Goal: Find specific page/section: Find specific page/section

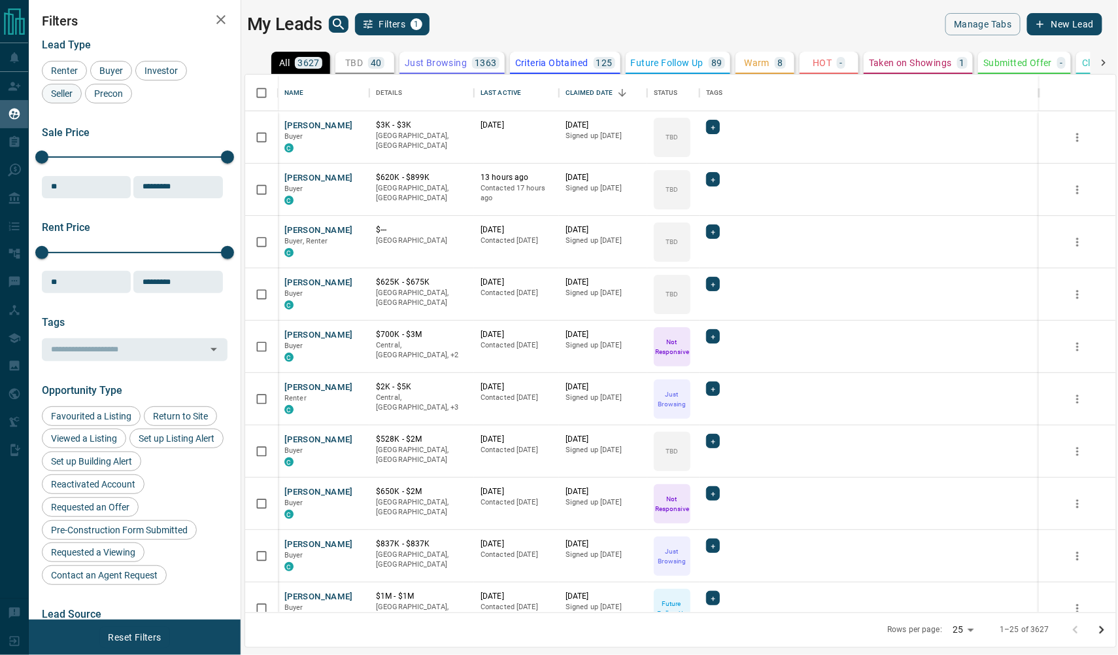
scroll to position [537, 871]
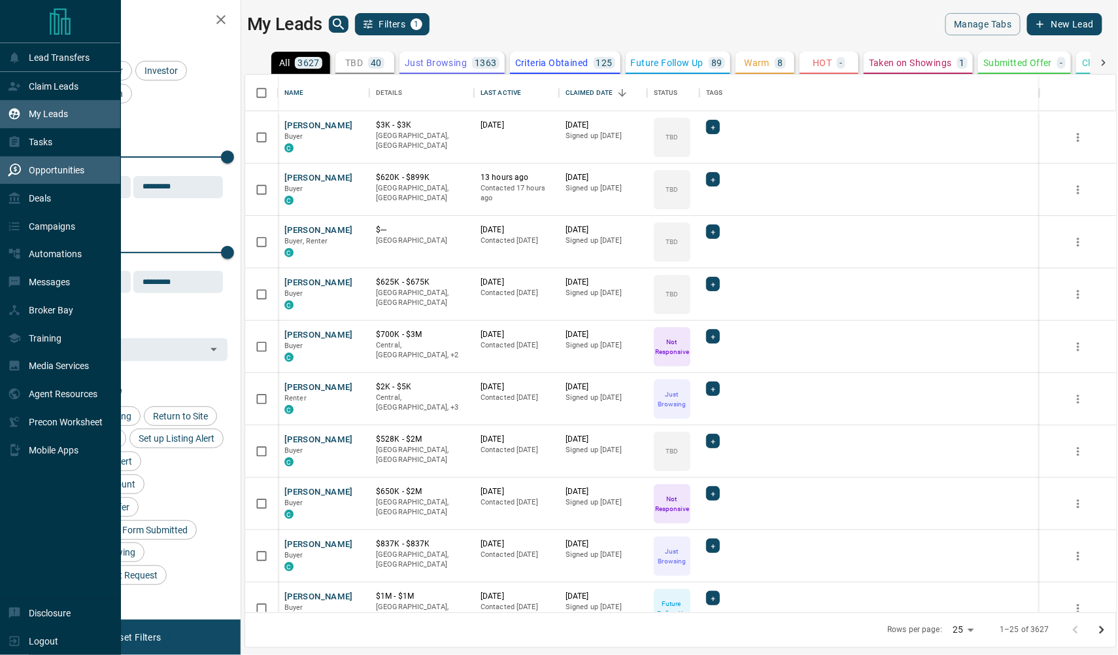
click at [21, 171] on icon at bounding box center [14, 169] width 13 height 13
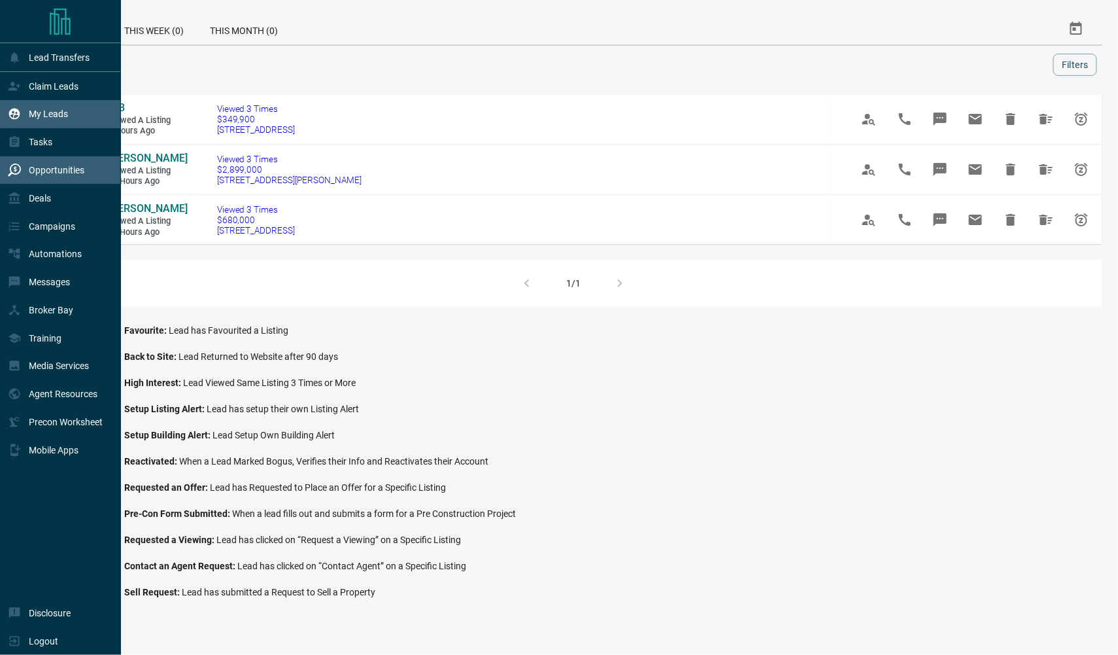
click at [31, 107] on div "My Leads" at bounding box center [38, 114] width 60 height 22
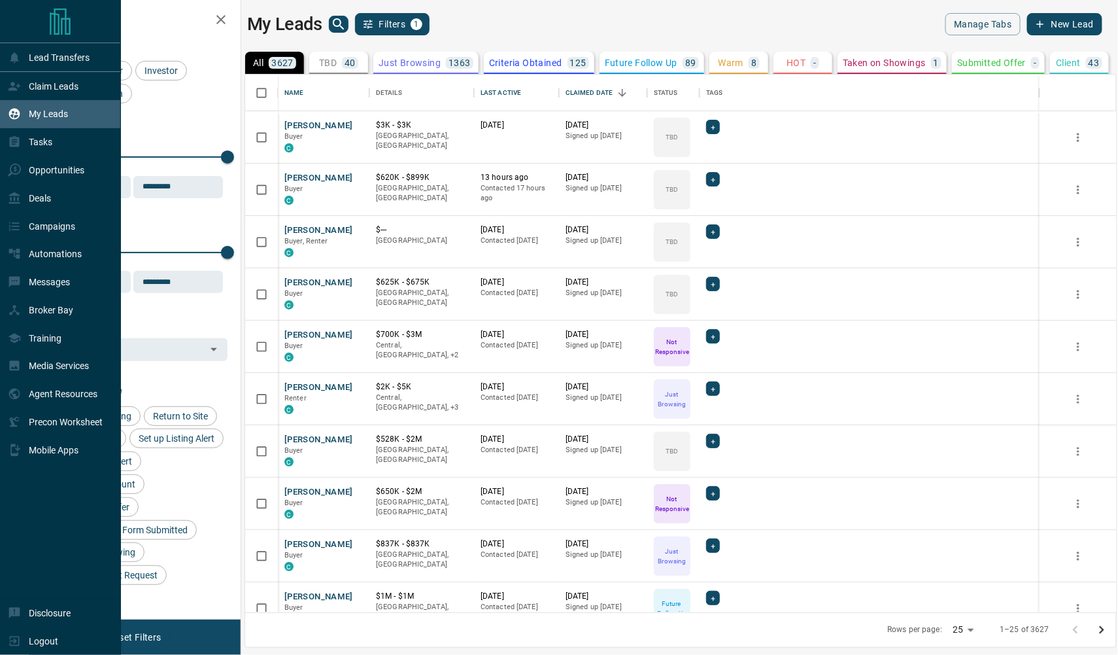
scroll to position [537, 871]
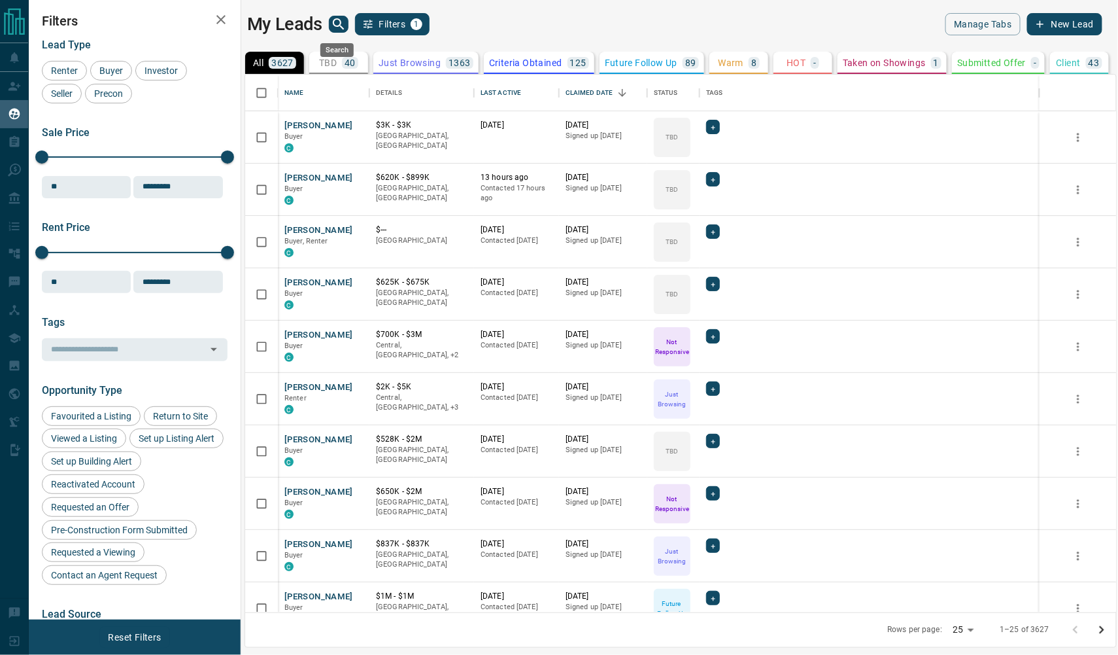
click at [336, 16] on icon "search button" at bounding box center [339, 24] width 16 height 16
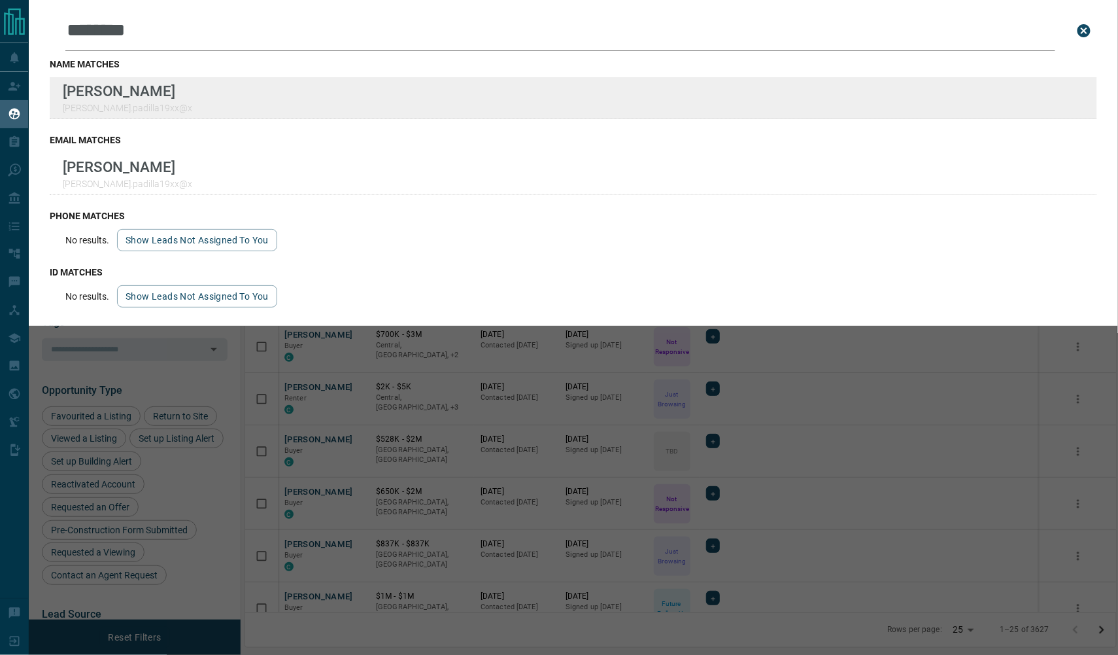
type input "********"
click at [334, 63] on div "name matches [PERSON_NAME].padilla19xx@x" at bounding box center [573, 89] width 1047 height 76
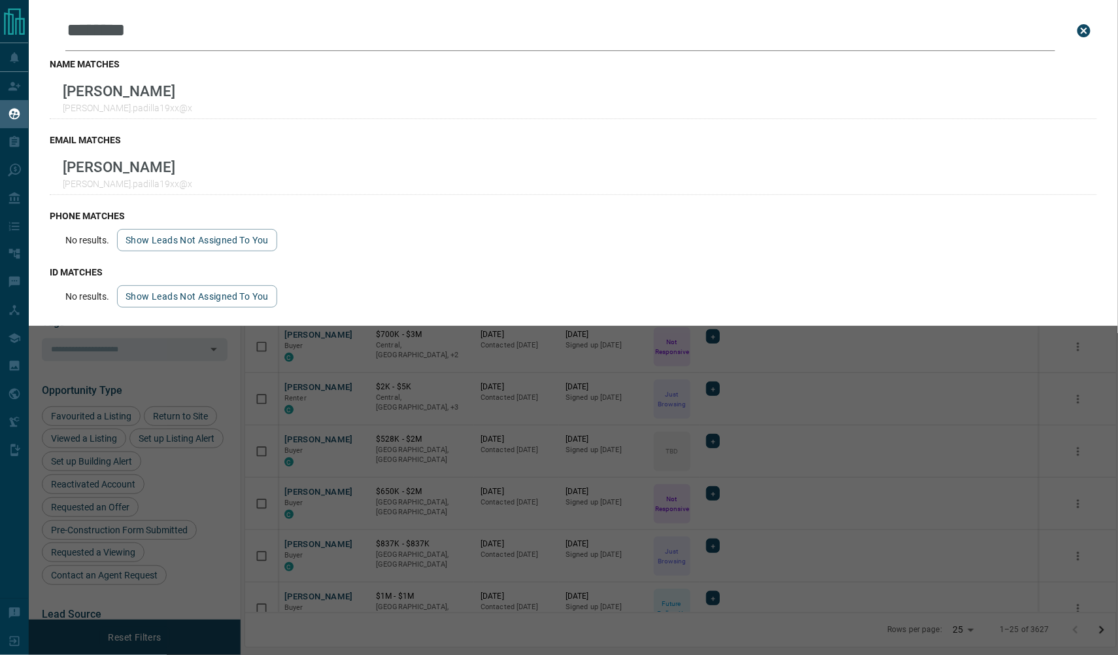
click at [932, 33] on icon "close search bar" at bounding box center [1084, 30] width 13 height 13
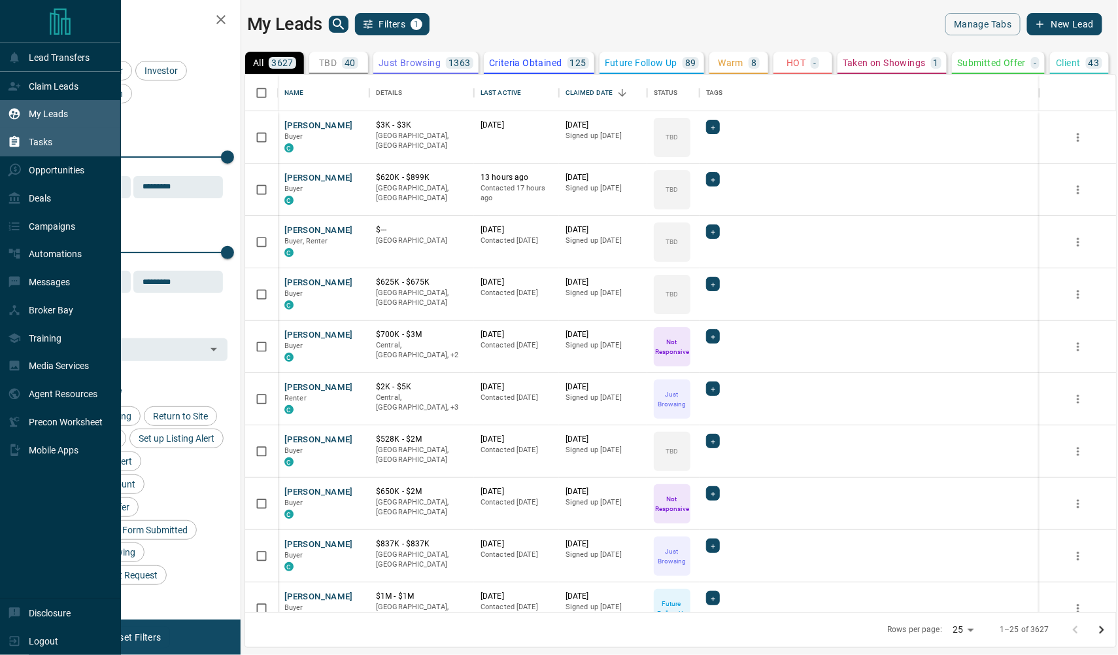
click at [20, 141] on icon at bounding box center [15, 141] width 10 height 11
